Goal: Task Accomplishment & Management: Manage account settings

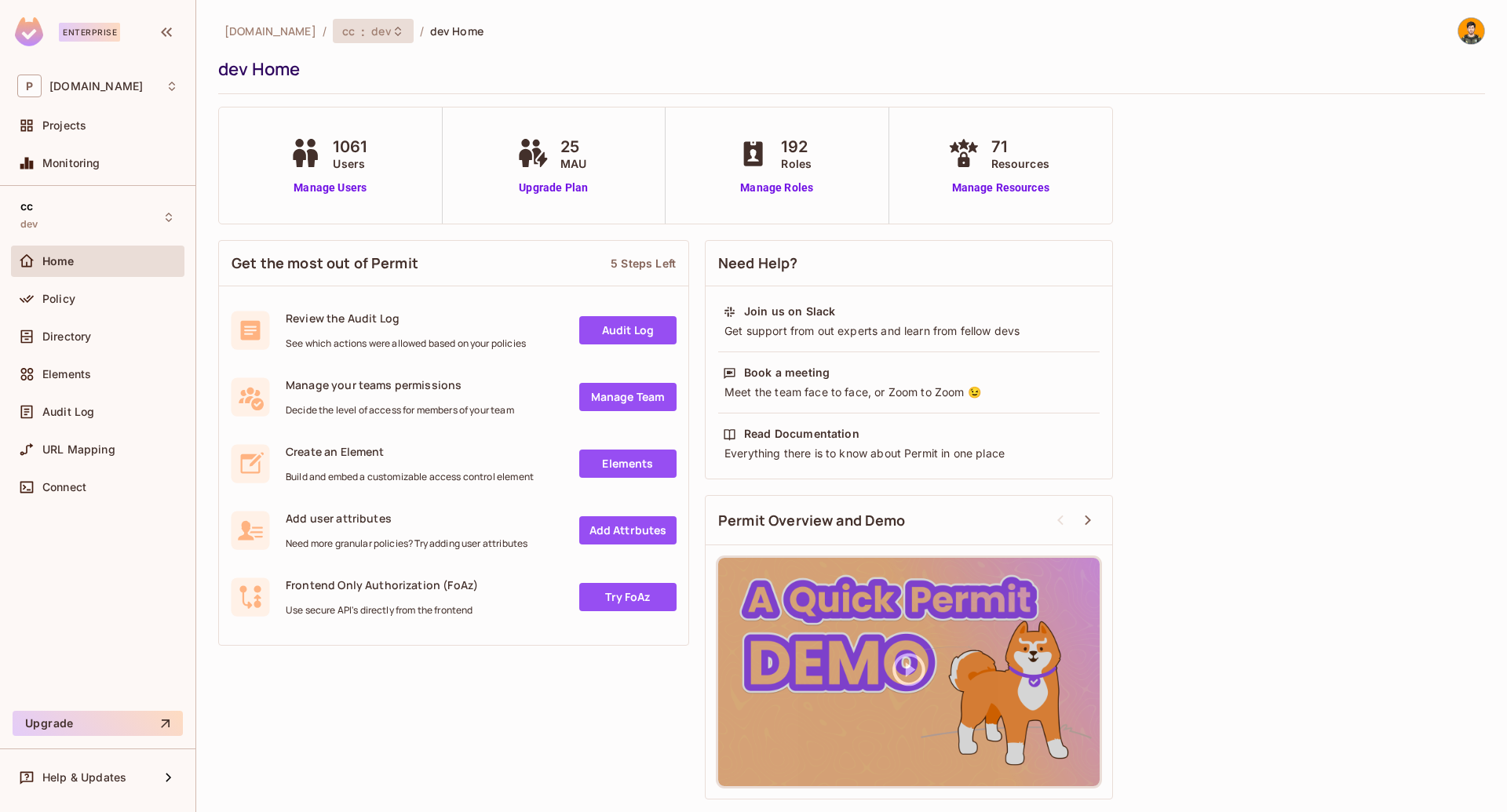
click at [372, 26] on span "dev" at bounding box center [381, 31] width 20 height 15
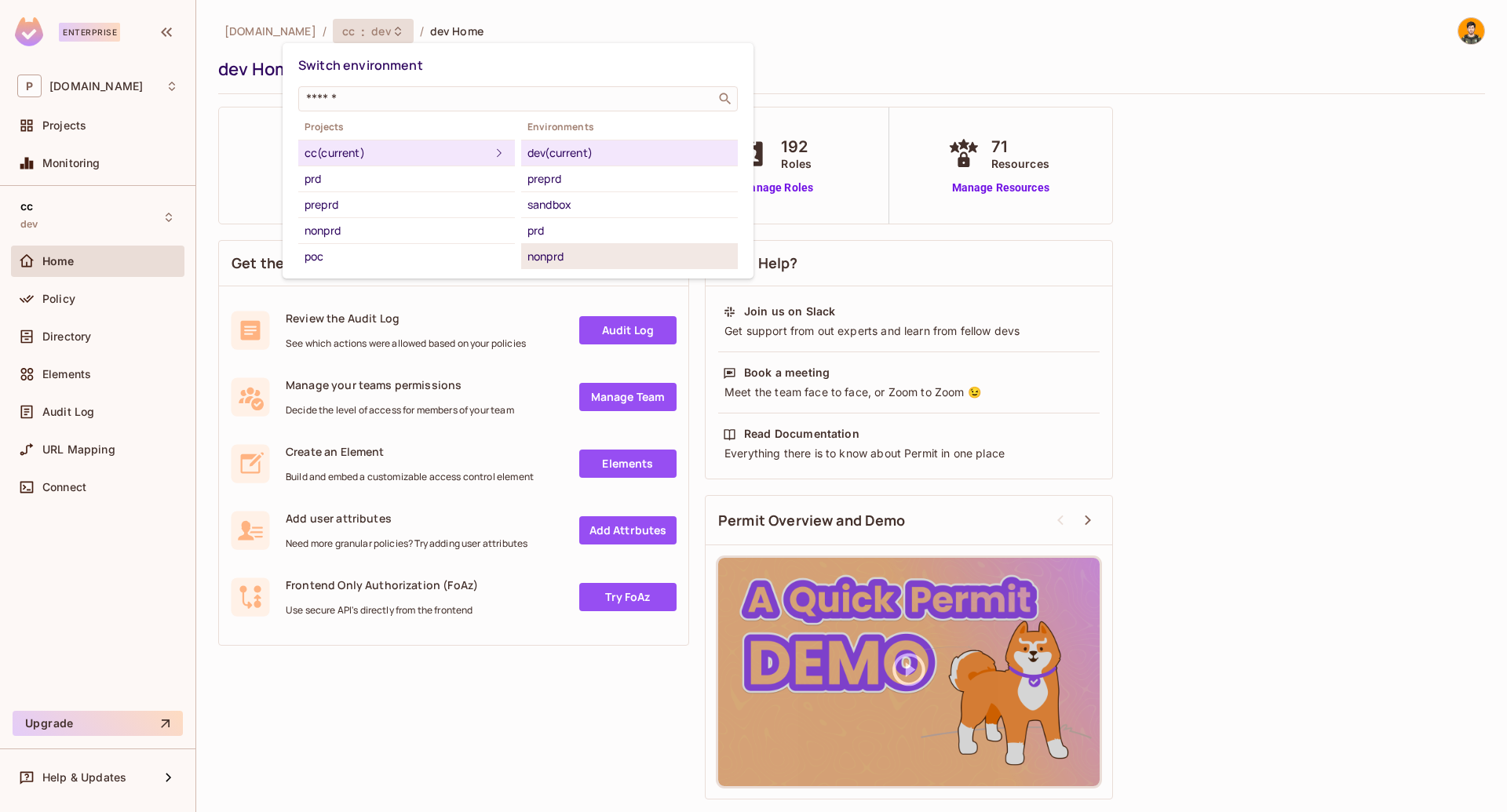
click at [573, 256] on div "nonprd" at bounding box center [629, 256] width 204 height 19
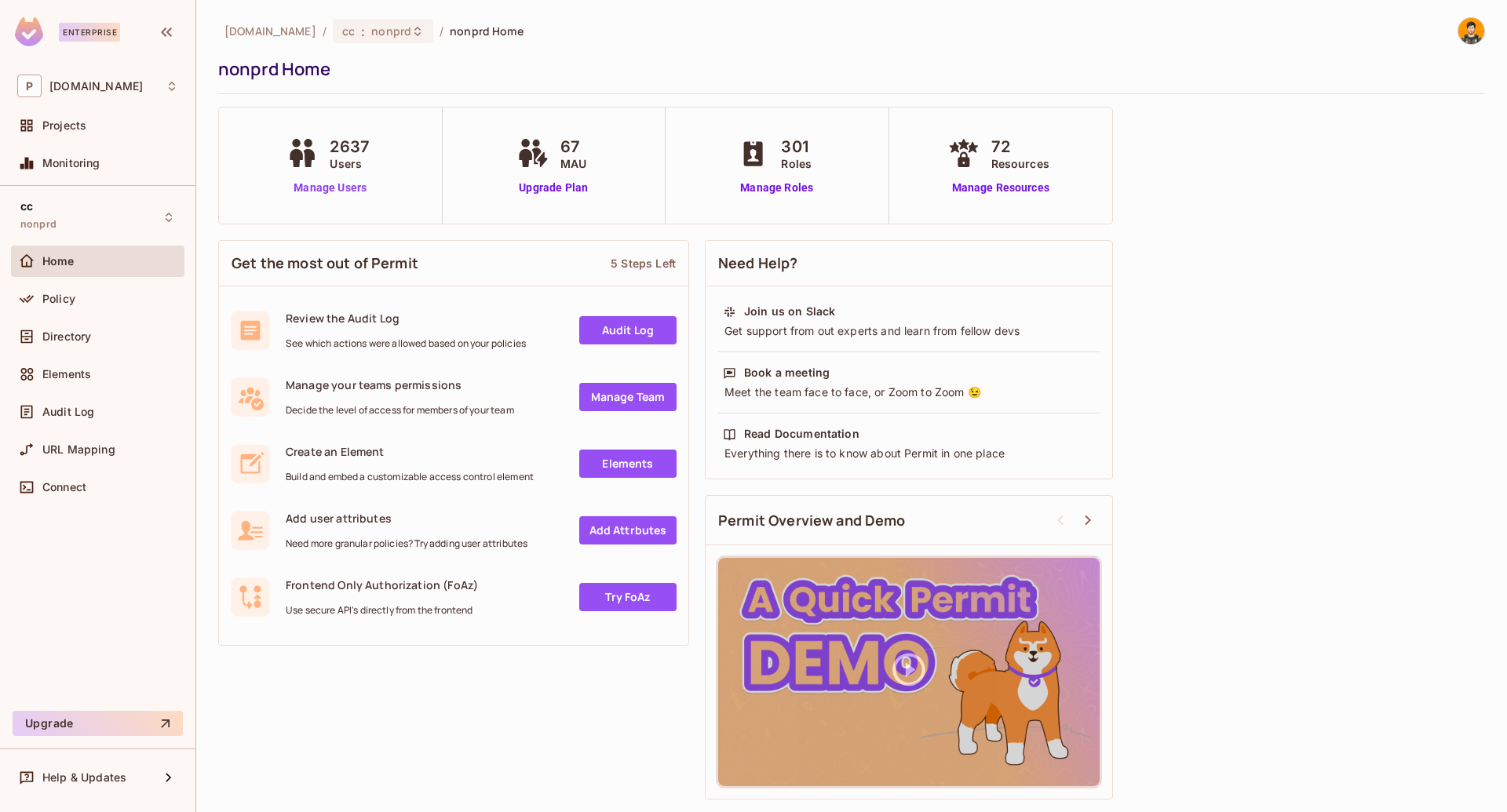
click at [343, 185] on link "Manage Users" at bounding box center [330, 188] width 95 height 17
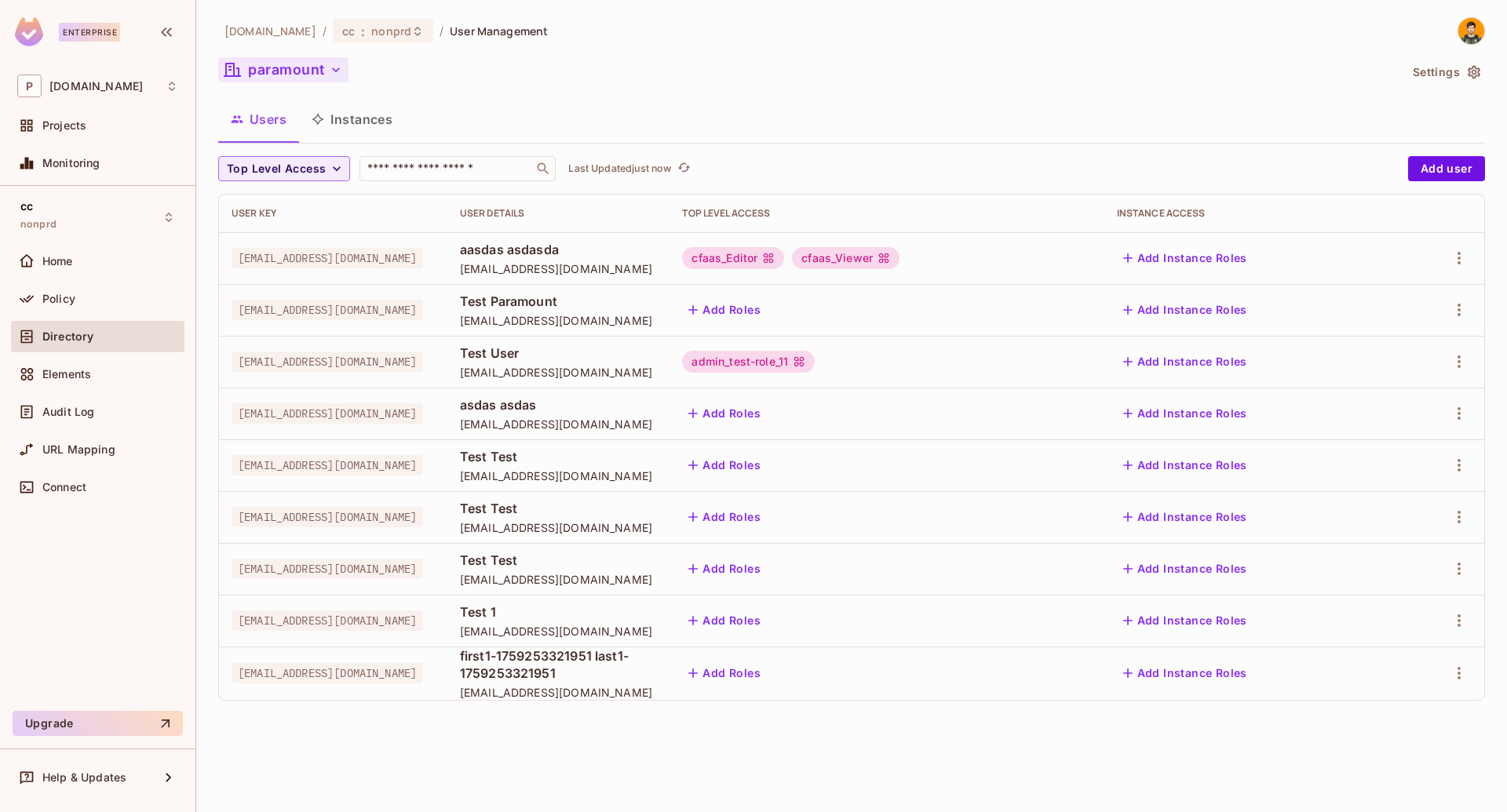
click at [287, 74] on button "paramount" at bounding box center [284, 69] width 130 height 25
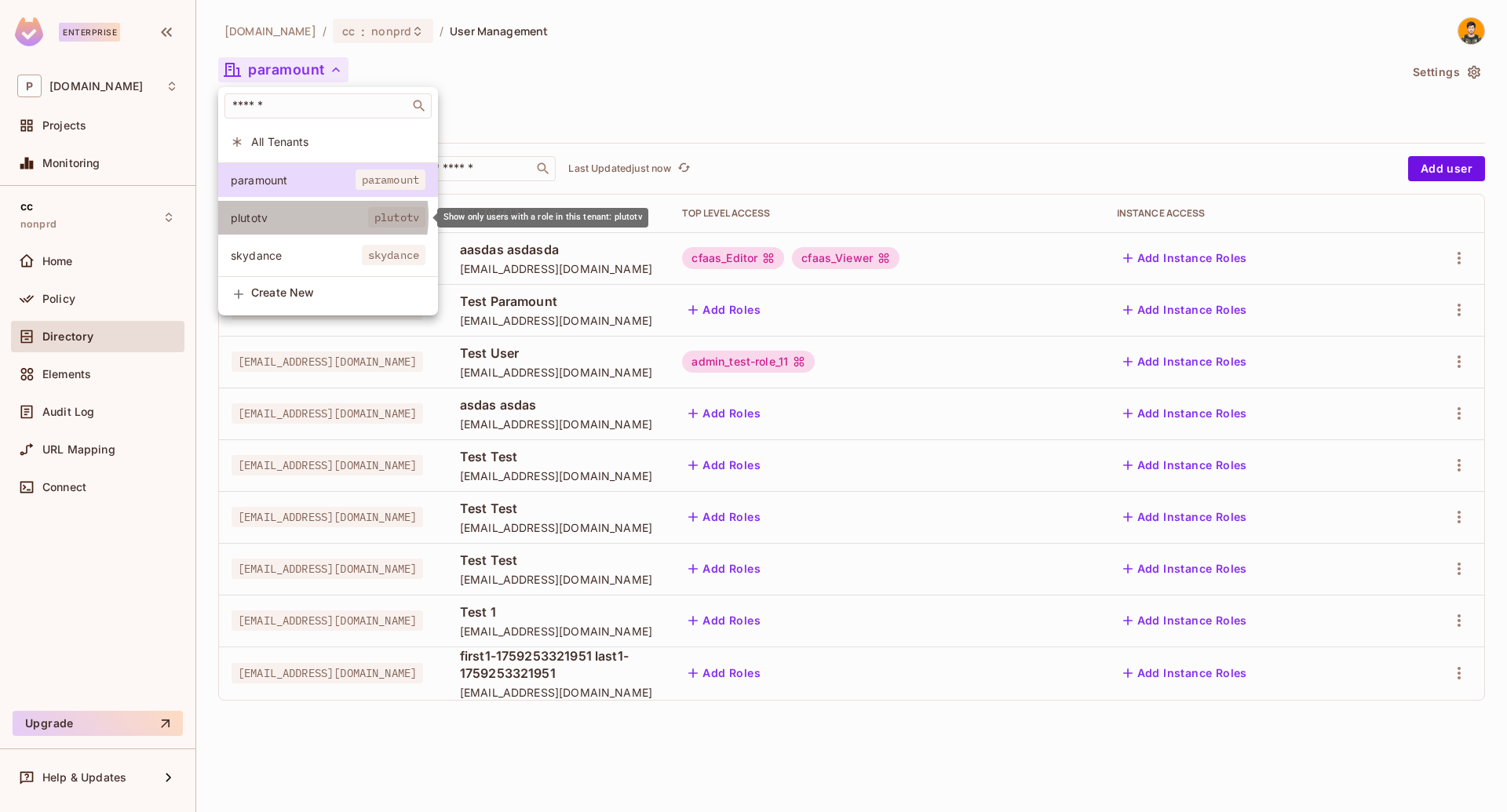
click at [305, 216] on span "plutotv" at bounding box center [298, 217] width 137 height 15
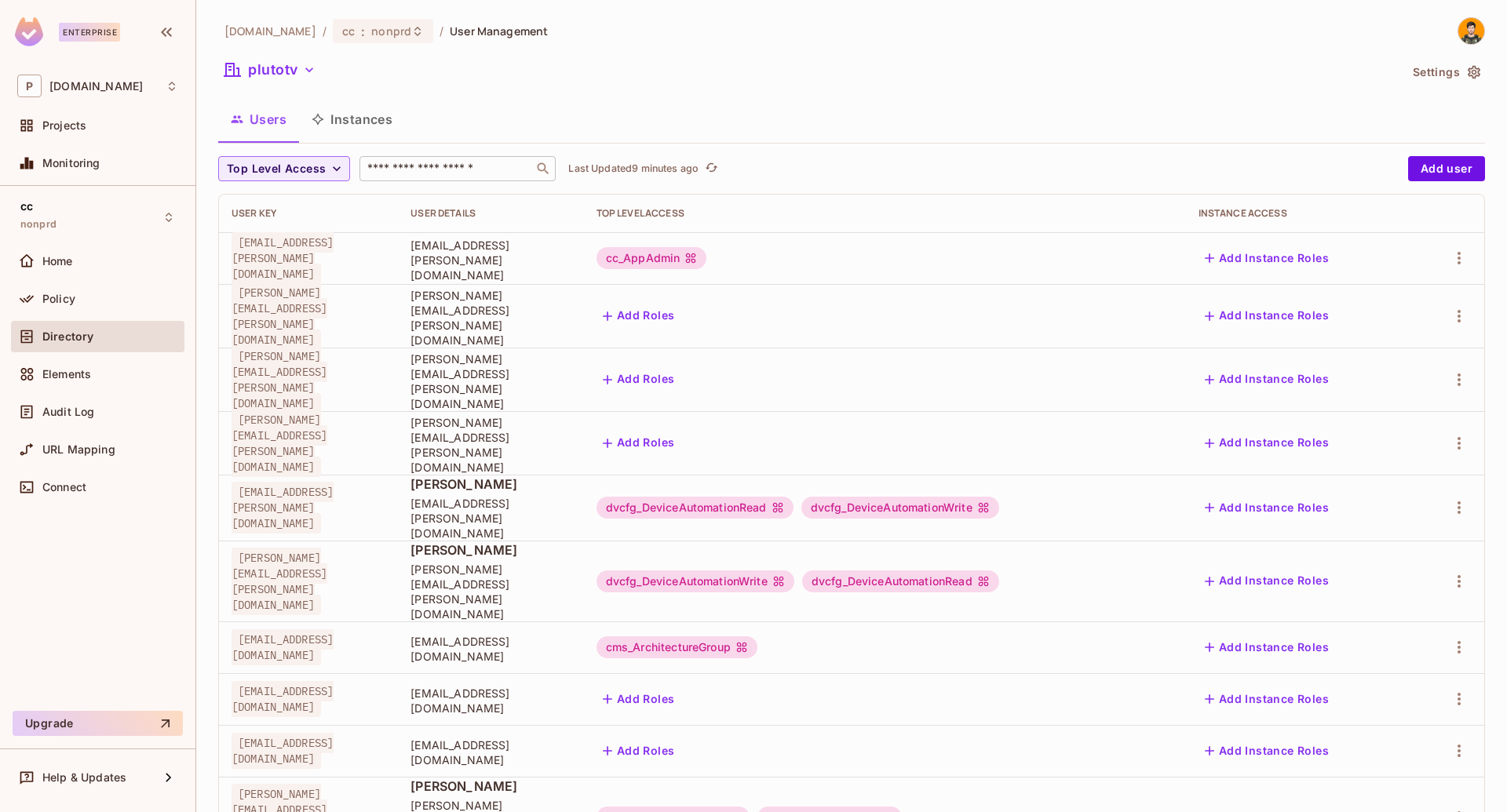
click at [494, 170] on input "text" at bounding box center [446, 169] width 165 height 16
paste input "**********"
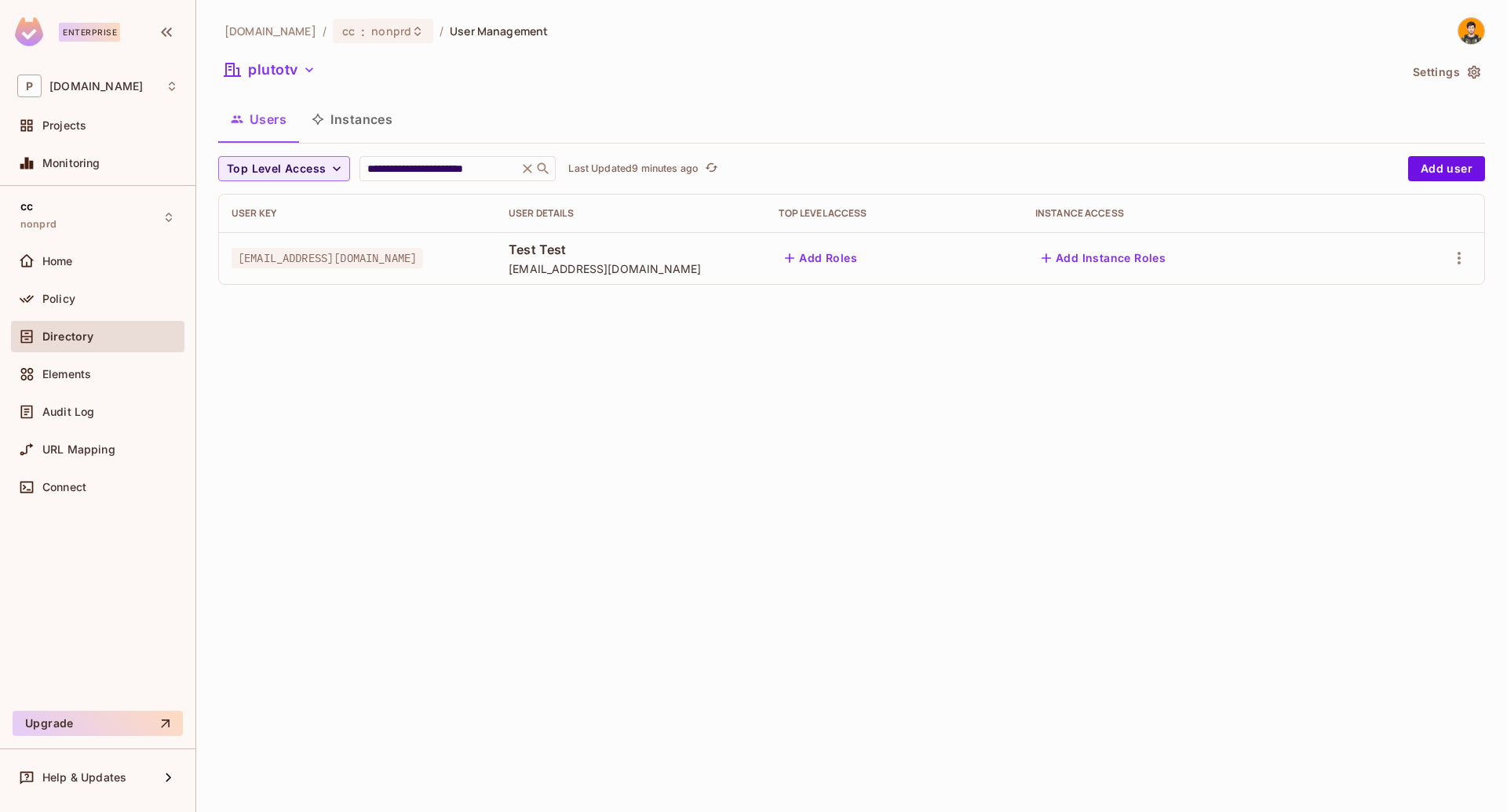
click at [1295, 246] on div "Add Instance Roles" at bounding box center [1198, 258] width 327 height 25
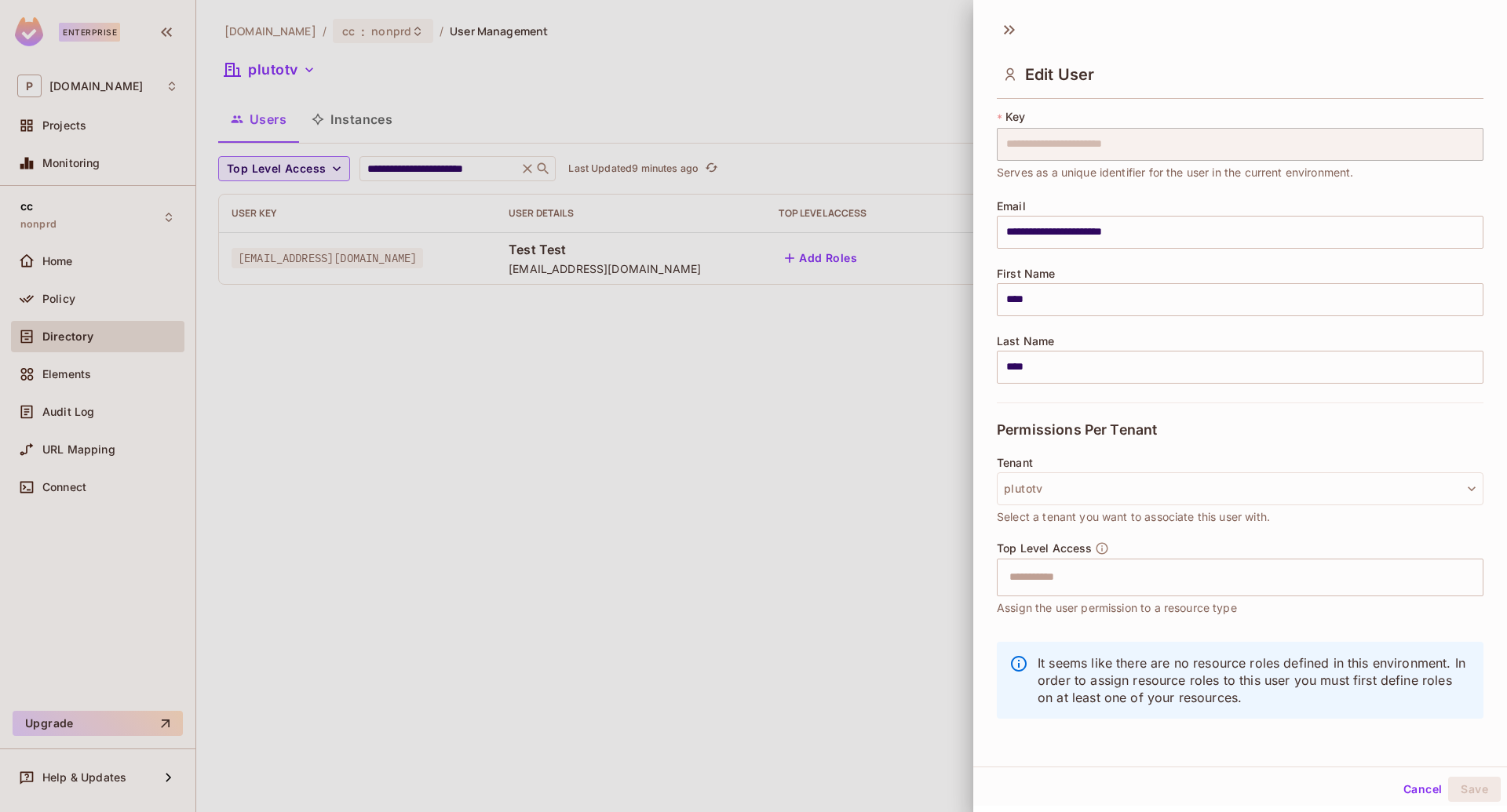
scroll to position [2, 0]
drag, startPoint x: 1062, startPoint y: 433, endPoint x: 1044, endPoint y: 429, distance: 18.4
click at [1063, 433] on span "Permissions Per Tenant" at bounding box center [1077, 428] width 160 height 16
click at [860, 406] on div at bounding box center [753, 406] width 1507 height 812
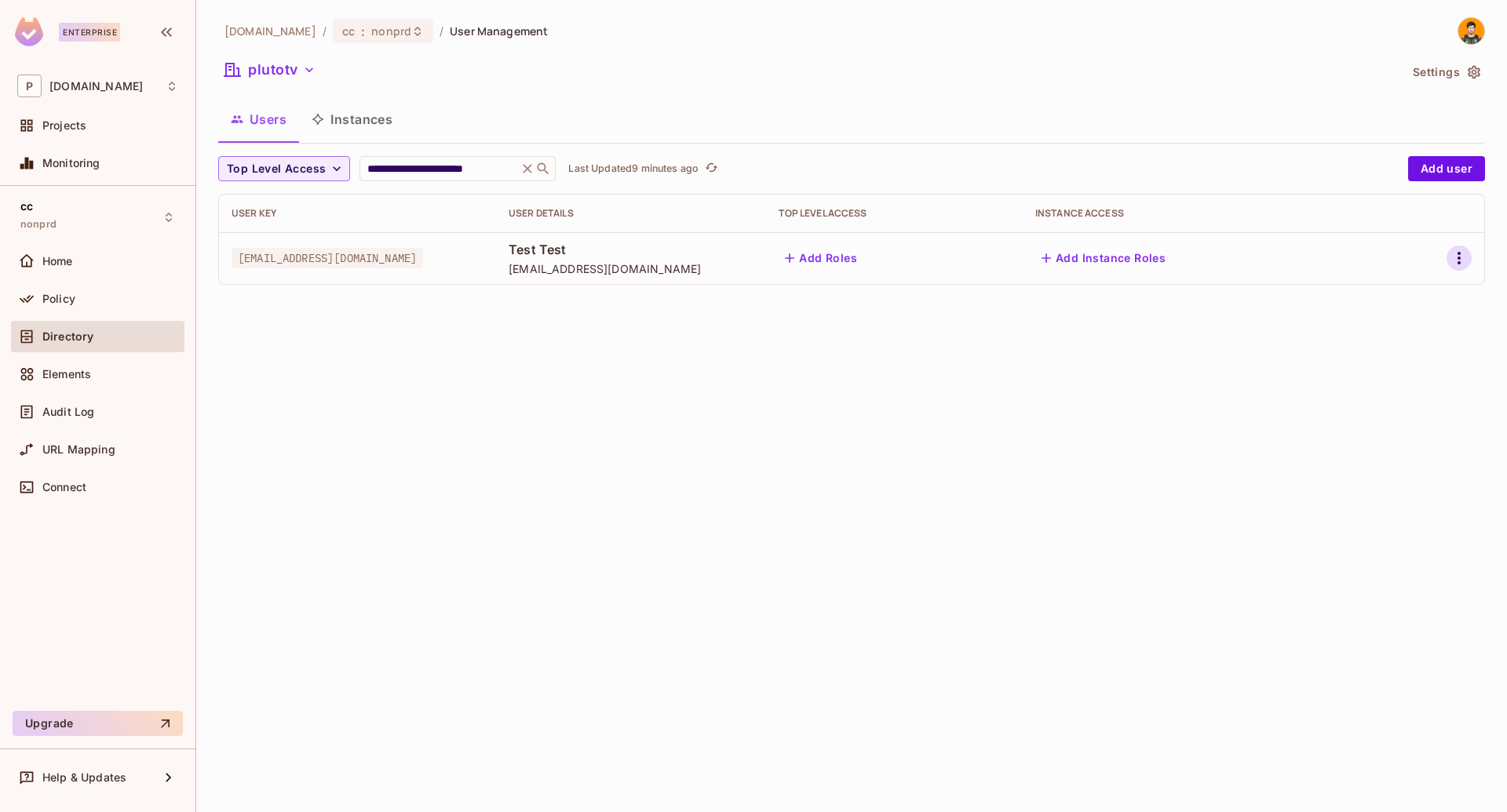
click at [1459, 265] on icon "button" at bounding box center [1459, 258] width 3 height 13
click at [1396, 323] on div "Edit Attributes" at bounding box center [1404, 329] width 78 height 16
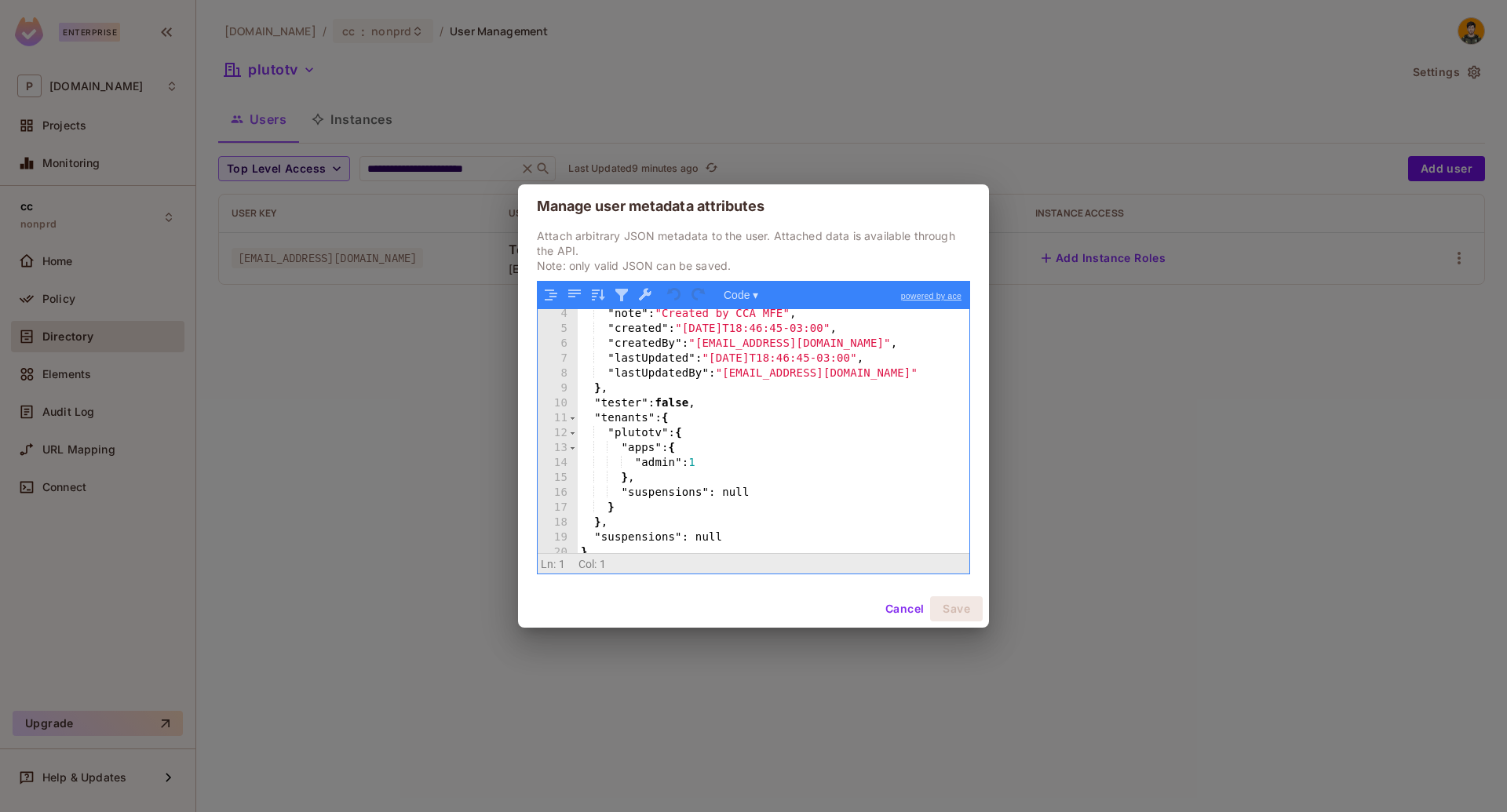
scroll to position [47, 0]
click at [1191, 463] on div "Manage user metadata attributes Attach arbitrary JSON metadata to the user. Att…" at bounding box center [753, 406] width 1507 height 812
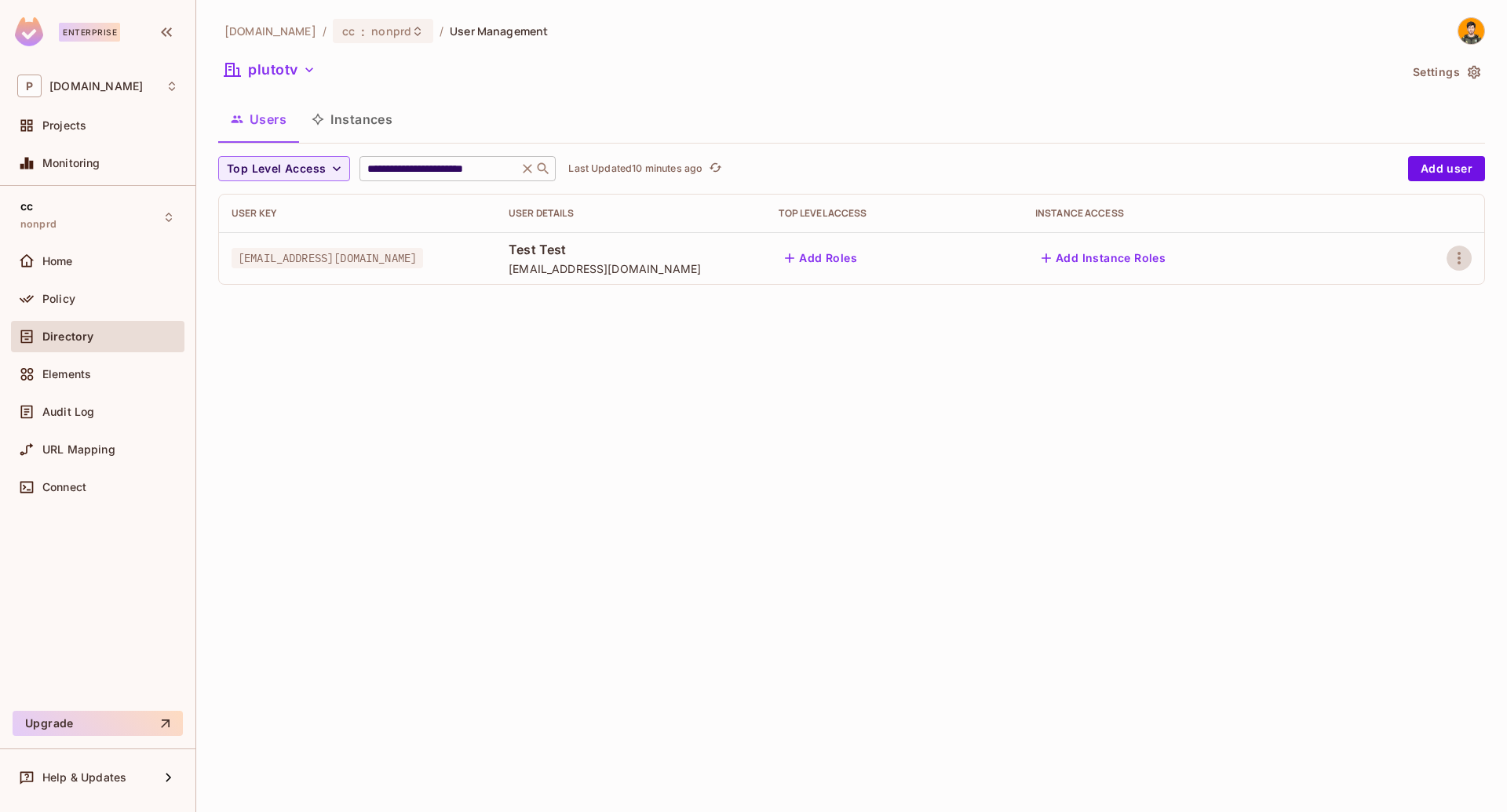
click at [513, 171] on input "**********" at bounding box center [438, 169] width 149 height 16
type input "**********"
click at [1451, 265] on icon "button" at bounding box center [1459, 258] width 19 height 19
click at [1421, 330] on div "Edit Attributes" at bounding box center [1404, 329] width 78 height 16
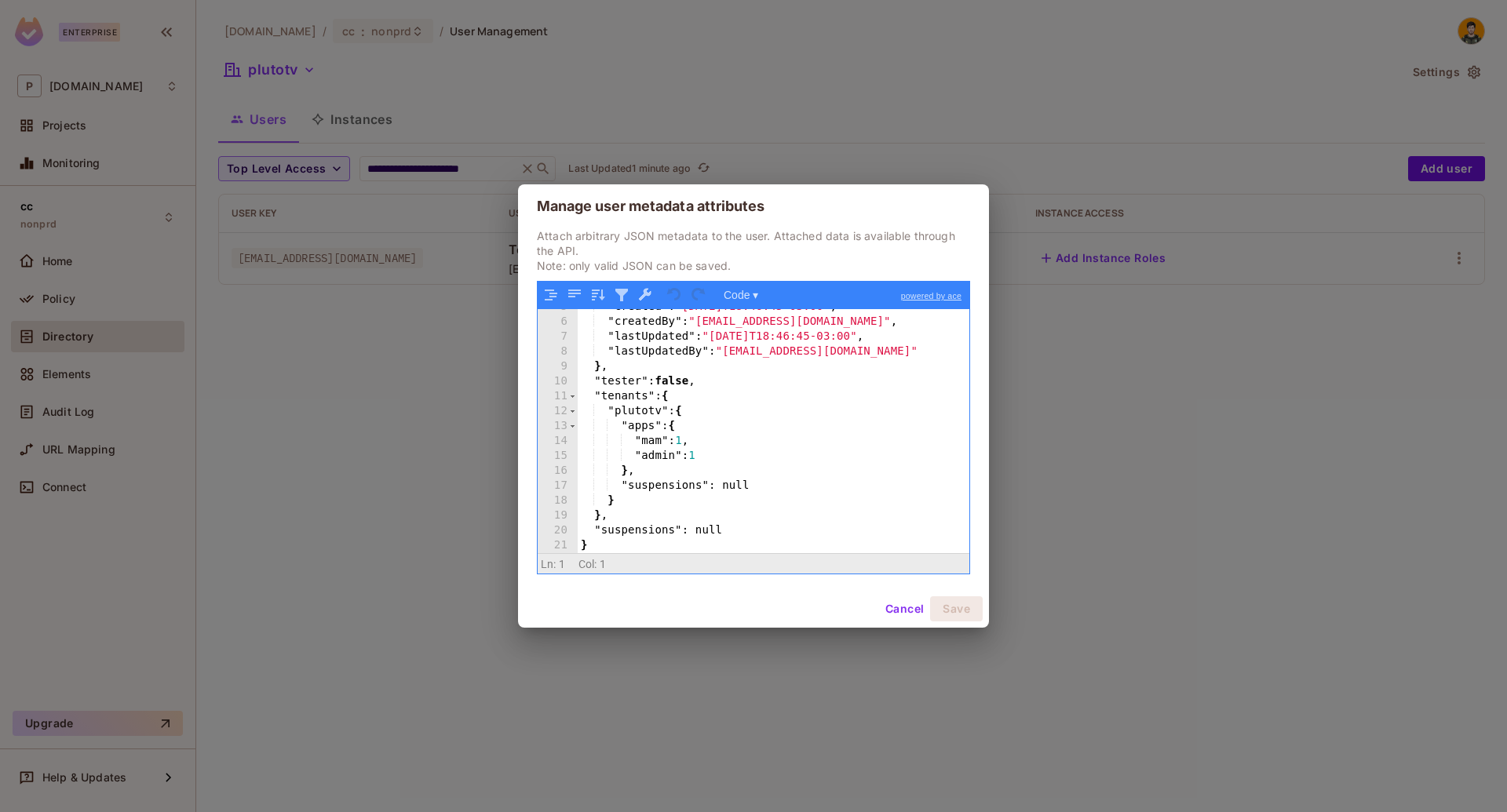
scroll to position [69, 0]
